Goal: Task Accomplishment & Management: Complete application form

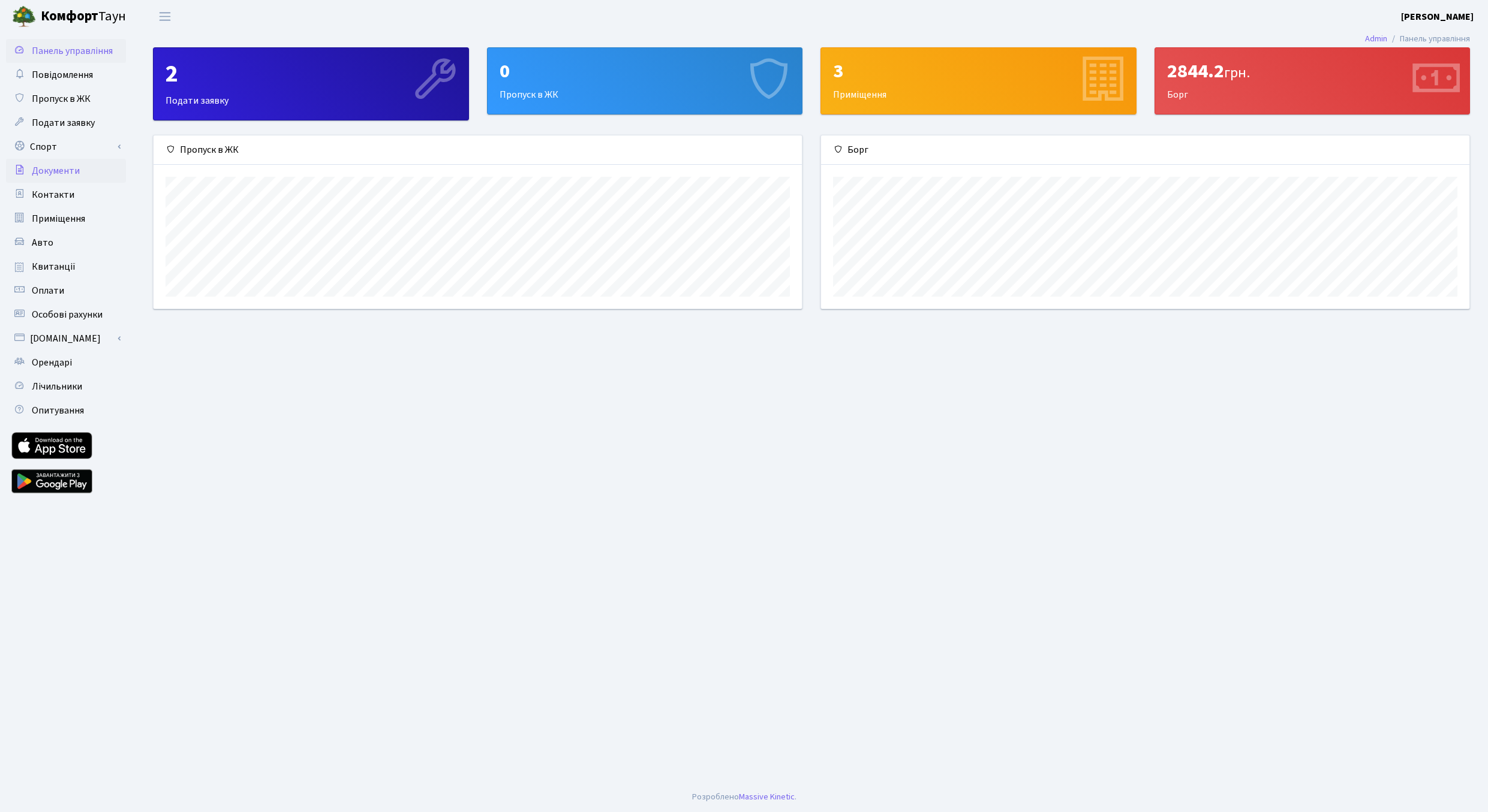
scroll to position [173, 648]
click at [61, 100] on span "Пропуск в ЖК" at bounding box center [61, 99] width 58 height 13
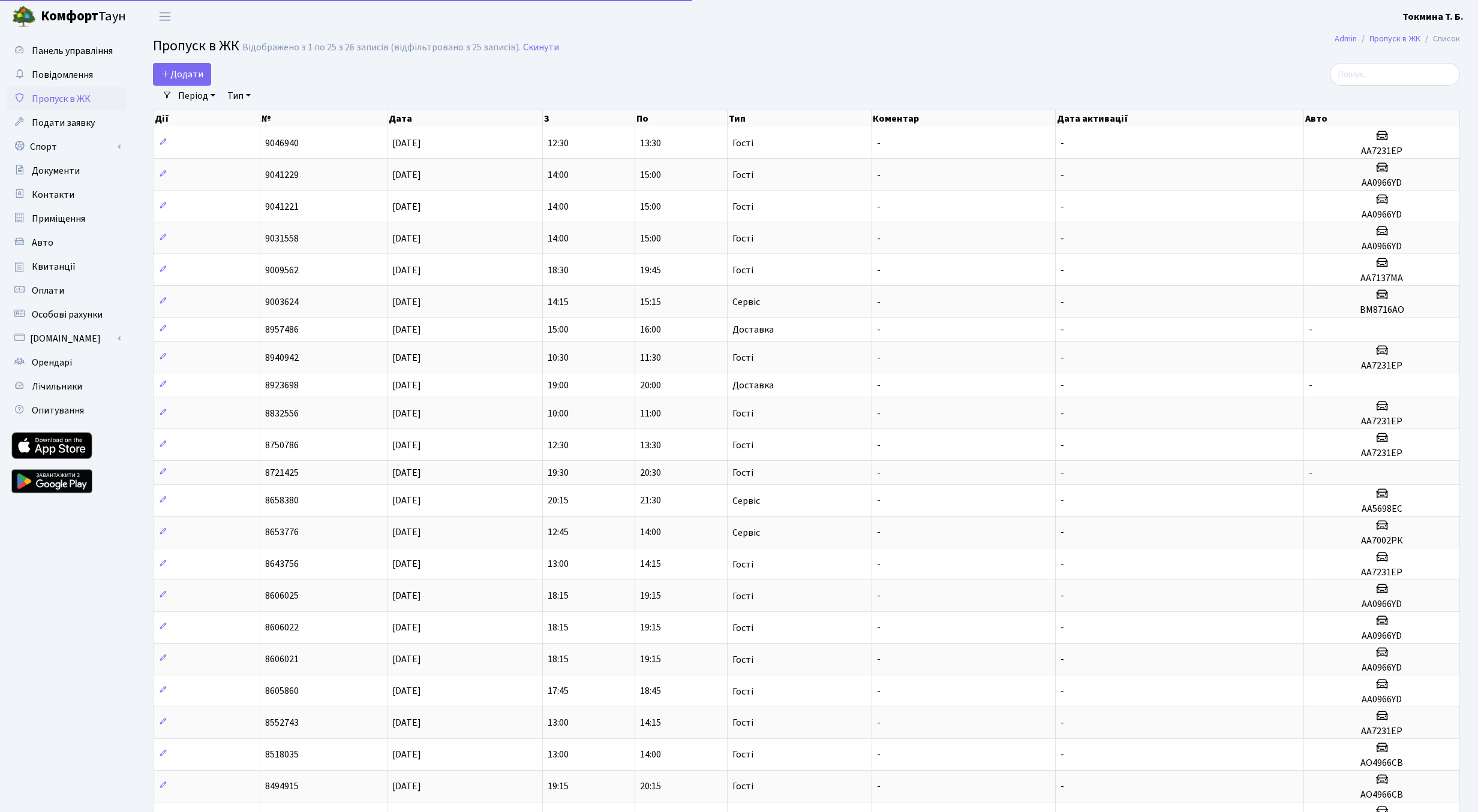
select select "25"
click at [185, 75] on span "Додати" at bounding box center [182, 74] width 43 height 13
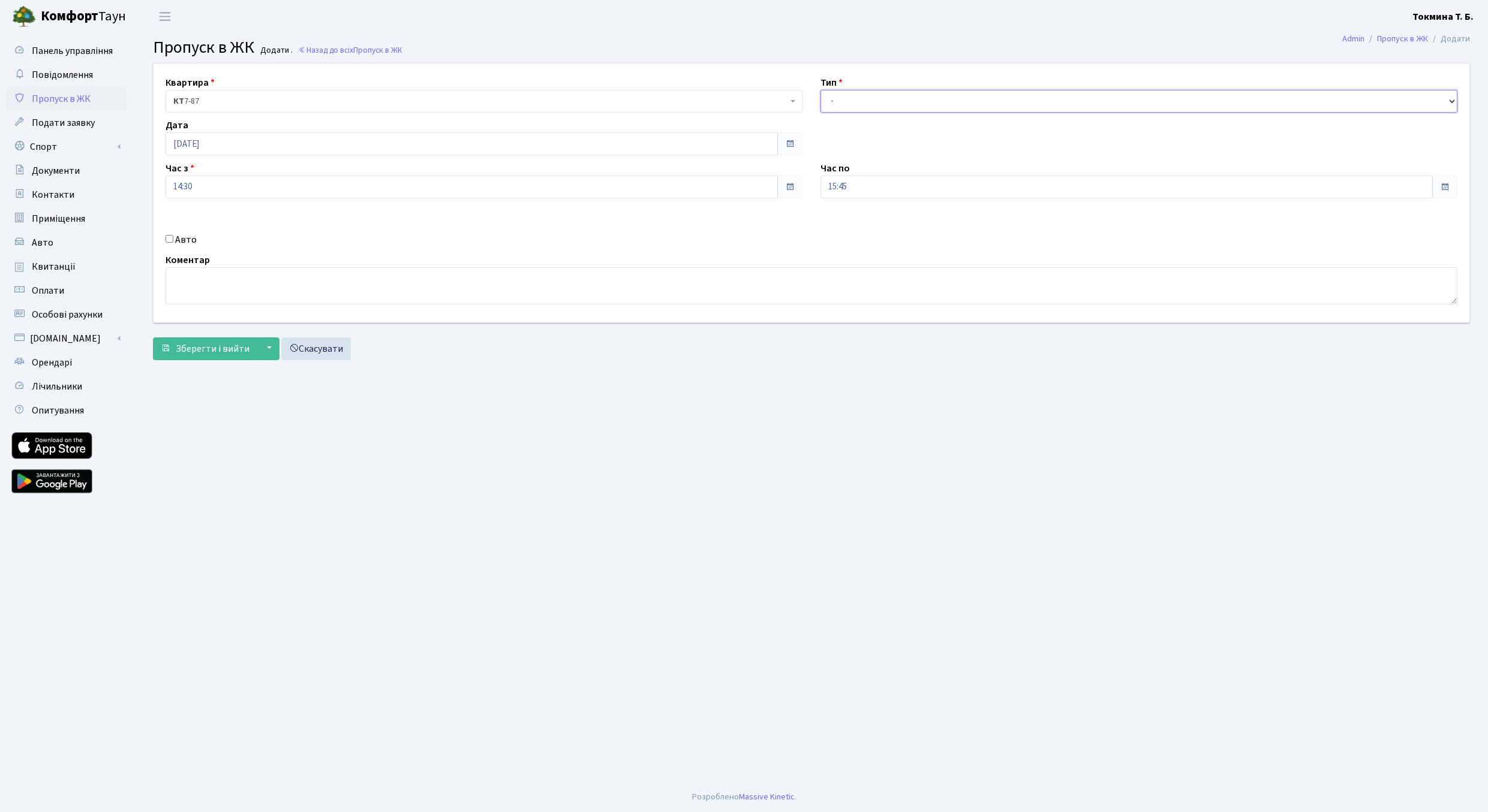
click at [820, 90] on select "- Доставка Таксі Гості Сервіс" at bounding box center [1139, 101] width 637 height 23
select select "3"
click option "Гості" at bounding box center [0, 0] width 0 height 0
click at [185, 242] on label "Авто" at bounding box center [185, 239] width 21 height 15
click at [173, 242] on input "Авто" at bounding box center [169, 239] width 8 height 8
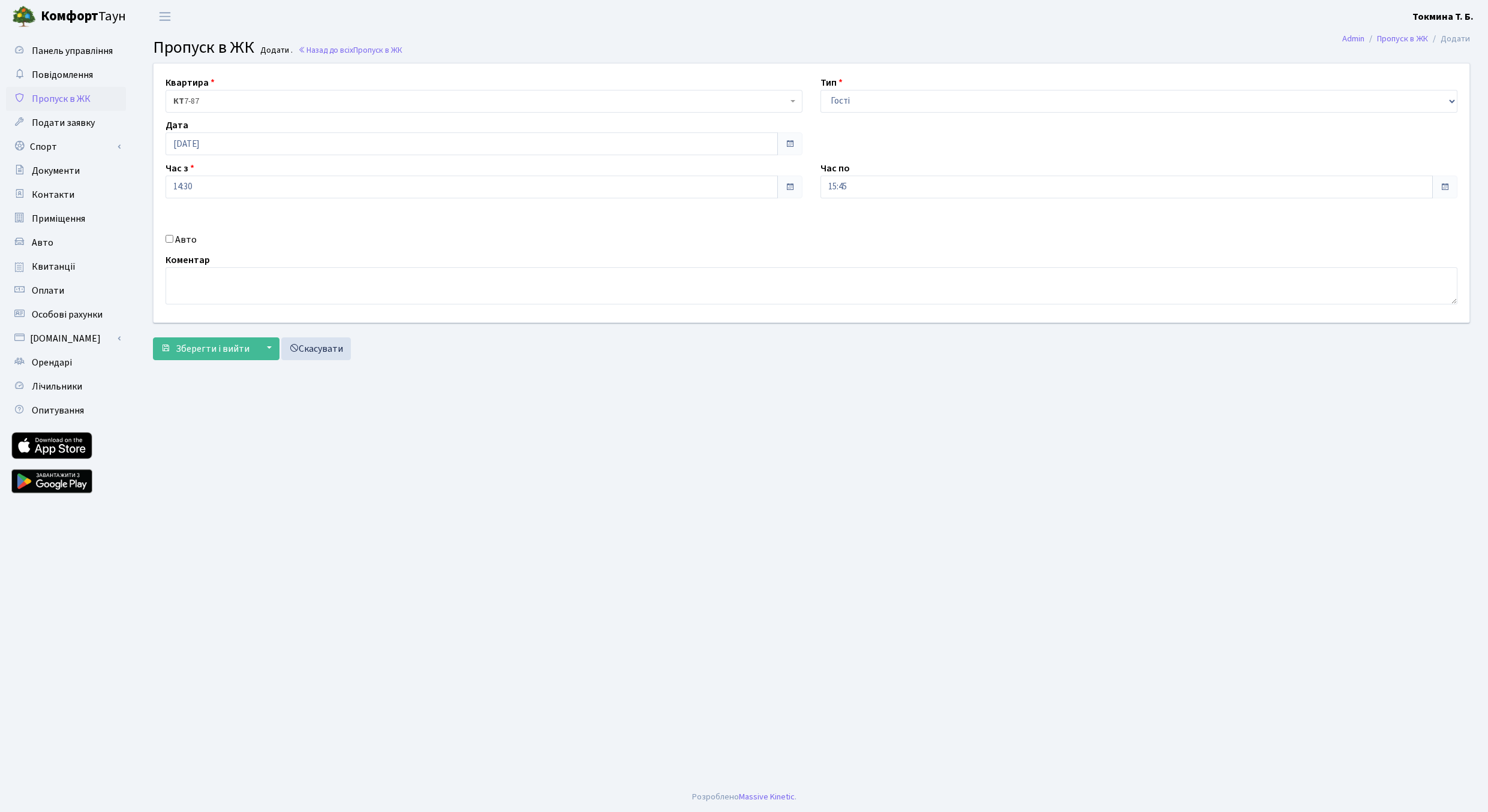
checkbox input "true"
click at [908, 230] on input "text" at bounding box center [1139, 229] width 637 height 23
type input "AA0966YD"
click at [222, 348] on span "Зберегти і вийти" at bounding box center [213, 348] width 74 height 13
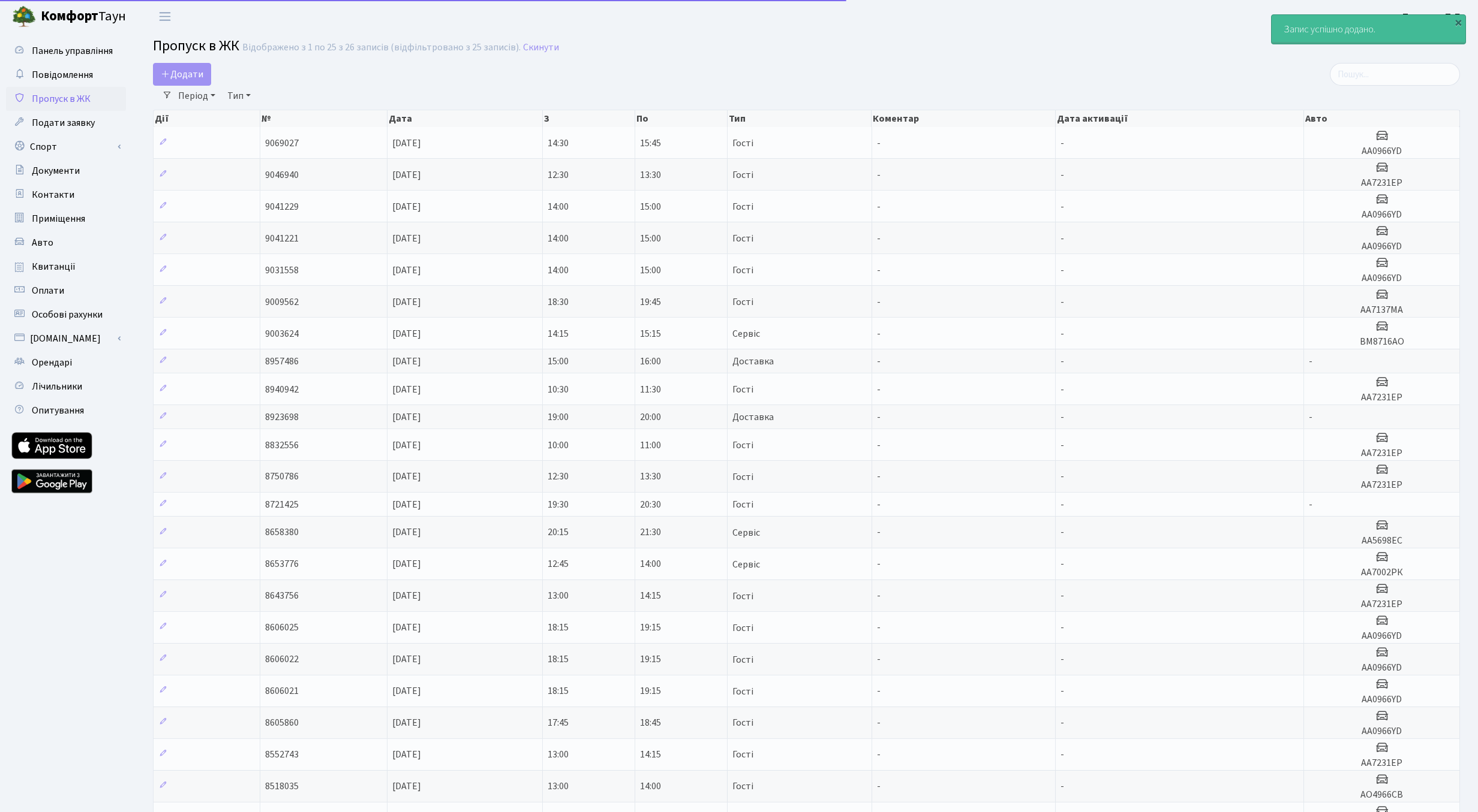
select select "25"
